Goal: Task Accomplishment & Management: Use online tool/utility

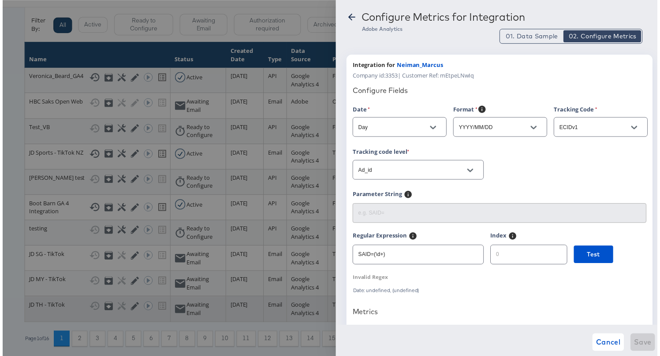
scroll to position [163, 0]
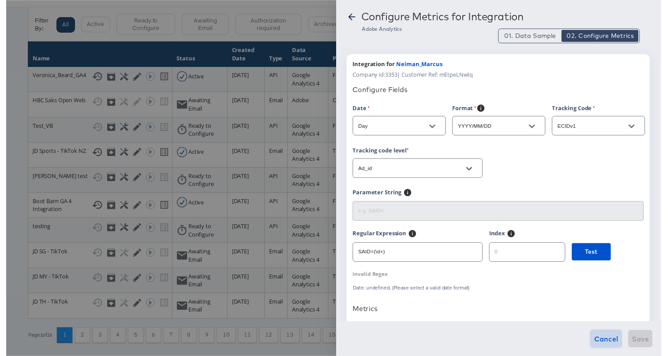
click at [609, 341] on span "Cancel" at bounding box center [610, 345] width 25 height 12
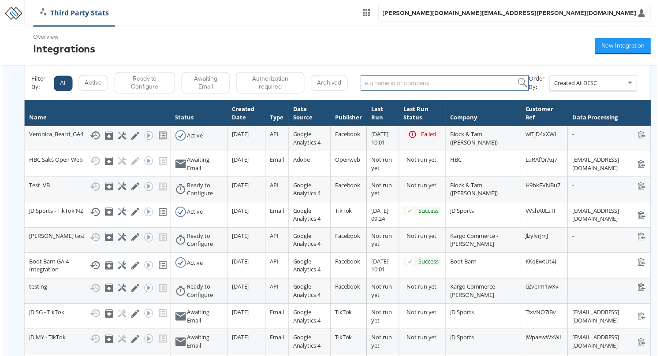
click at [396, 85] on input "search" at bounding box center [445, 84] width 169 height 16
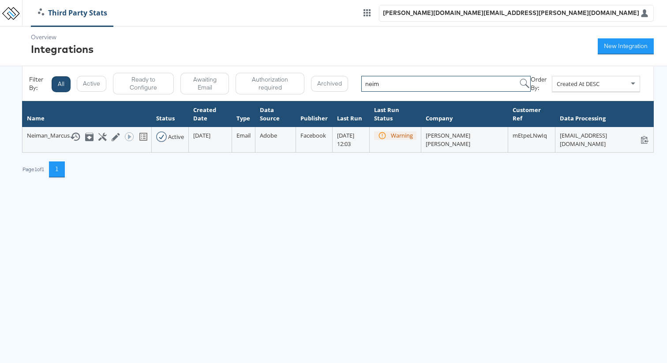
type input "neim"
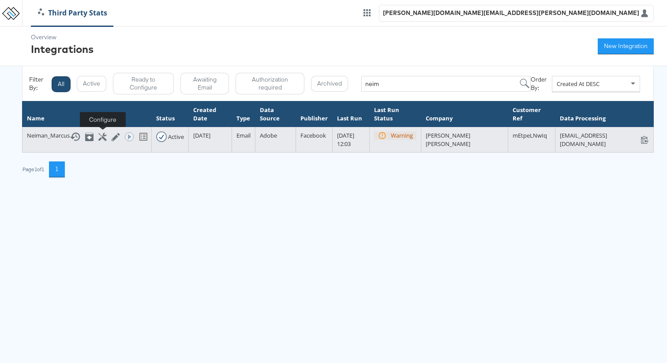
click at [102, 135] on icon at bounding box center [102, 137] width 8 height 8
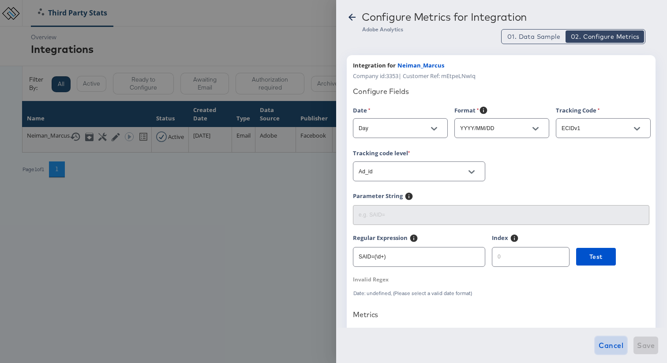
click at [603, 342] on span "Cancel" at bounding box center [610, 345] width 25 height 12
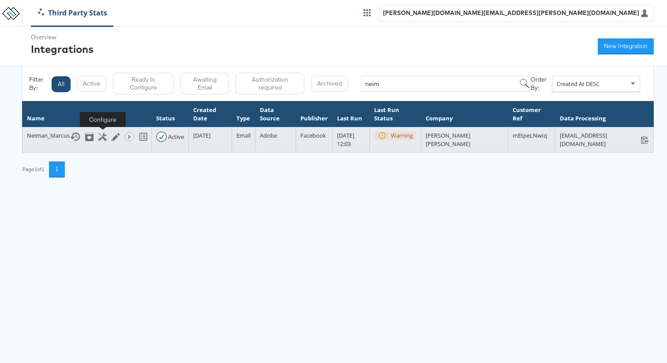
click at [103, 136] on icon at bounding box center [102, 137] width 8 height 8
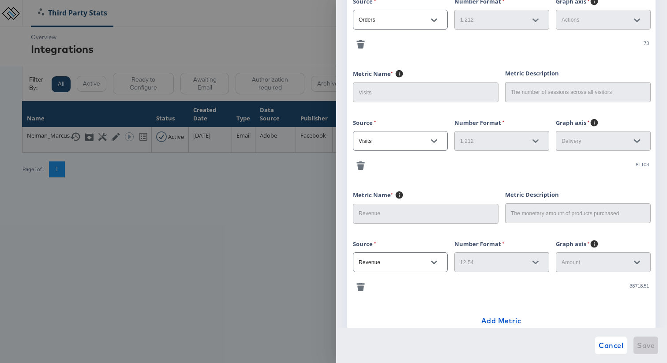
scroll to position [408, 0]
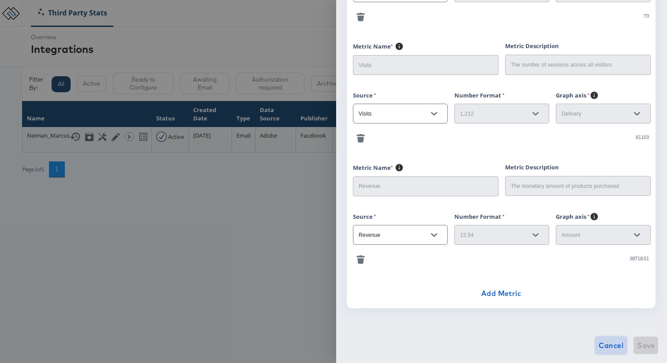
click at [610, 347] on span "Cancel" at bounding box center [610, 345] width 25 height 12
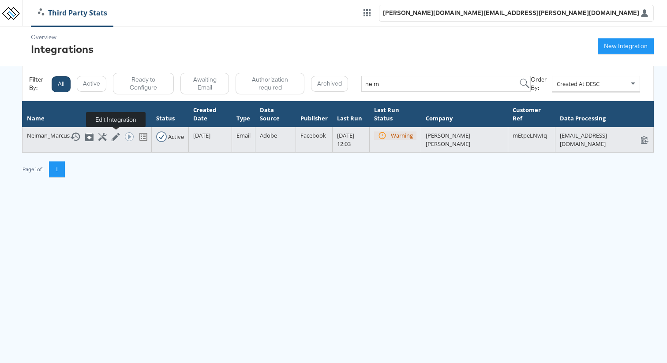
click at [118, 134] on icon at bounding box center [116, 137] width 8 height 8
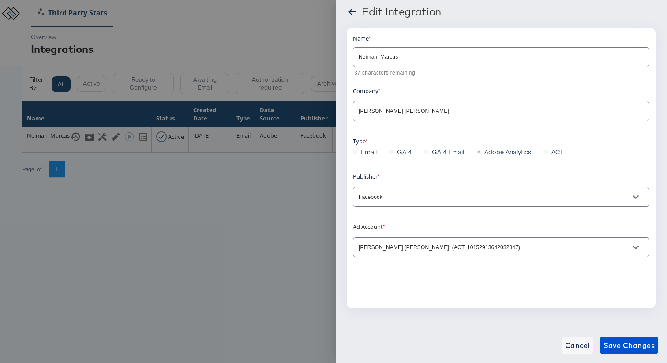
scroll to position [2, 0]
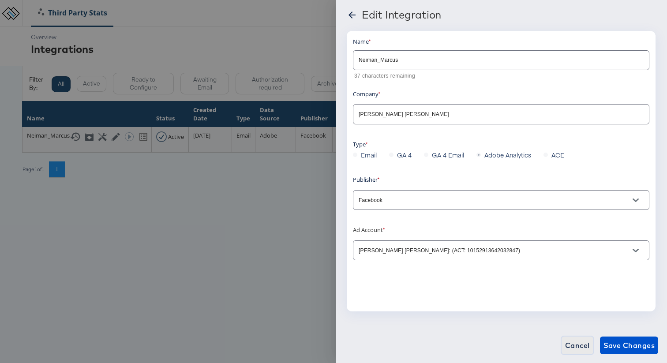
click at [575, 344] on span "Cancel" at bounding box center [577, 345] width 25 height 12
